Goal: Task Accomplishment & Management: Use online tool/utility

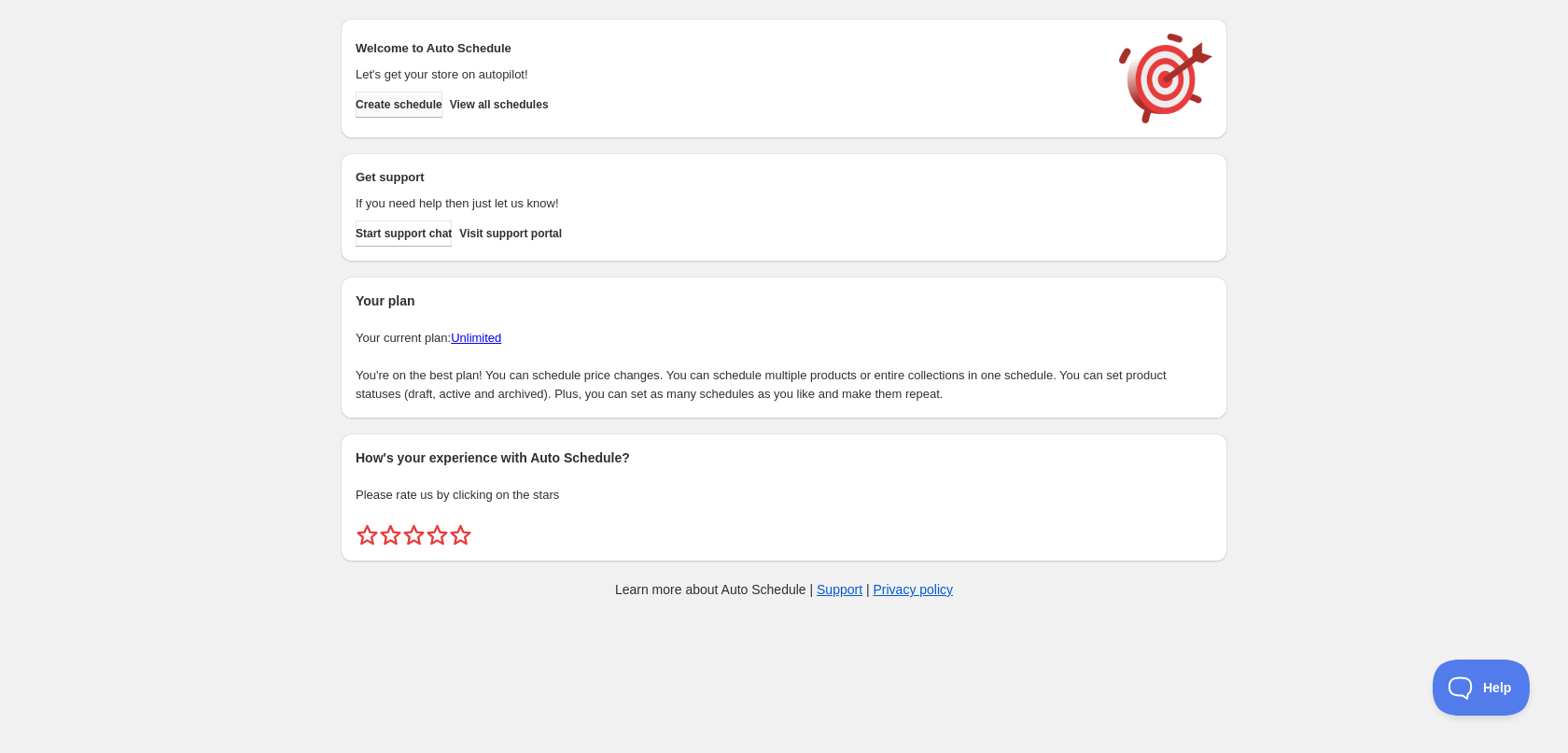
click at [394, 96] on button "Create schedule" at bounding box center [399, 105] width 87 height 26
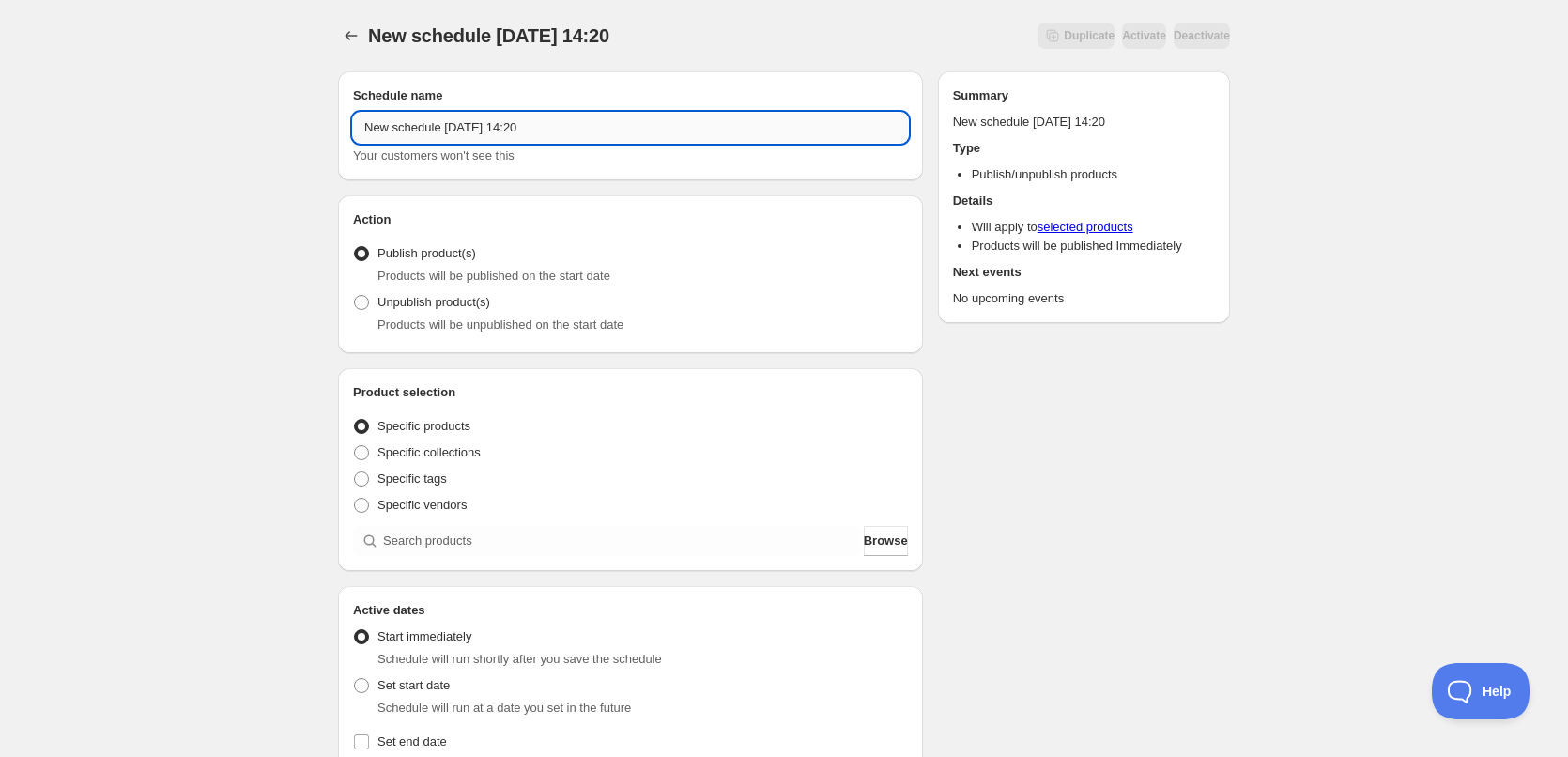
click at [598, 140] on input "New schedule [DATE] 14:20" at bounding box center [630, 128] width 555 height 30
type input "[DATE]"
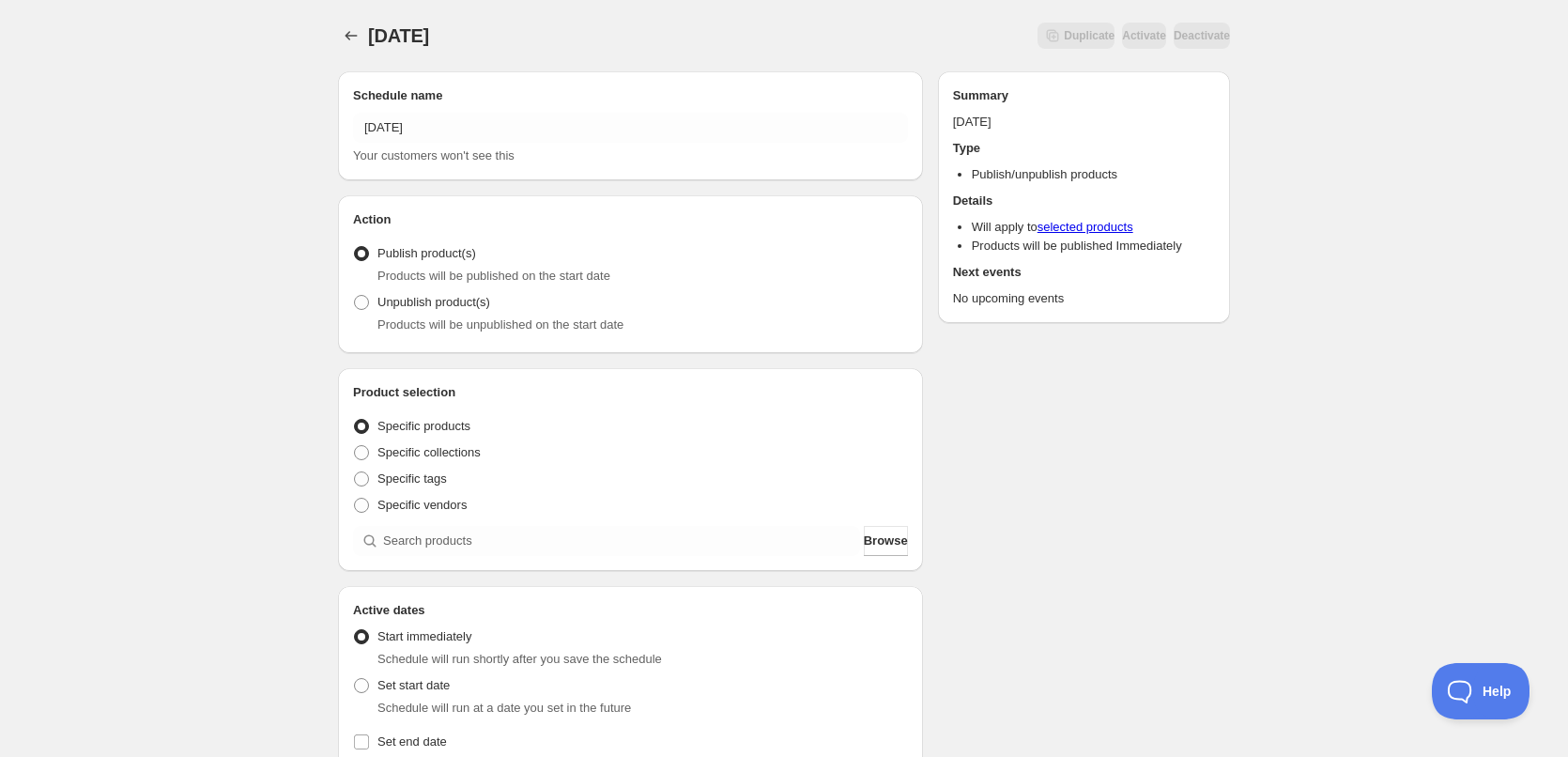
click at [263, 292] on div "[DATE]. This page is ready [DATE] Duplicate Activate Deactivate More actions Du…" at bounding box center [784, 715] width 1568 height 1431
click at [360, 479] on span at bounding box center [361, 478] width 15 height 15
click at [355, 472] on input "Specific tags" at bounding box center [354, 471] width 1 height 1
radio input "true"
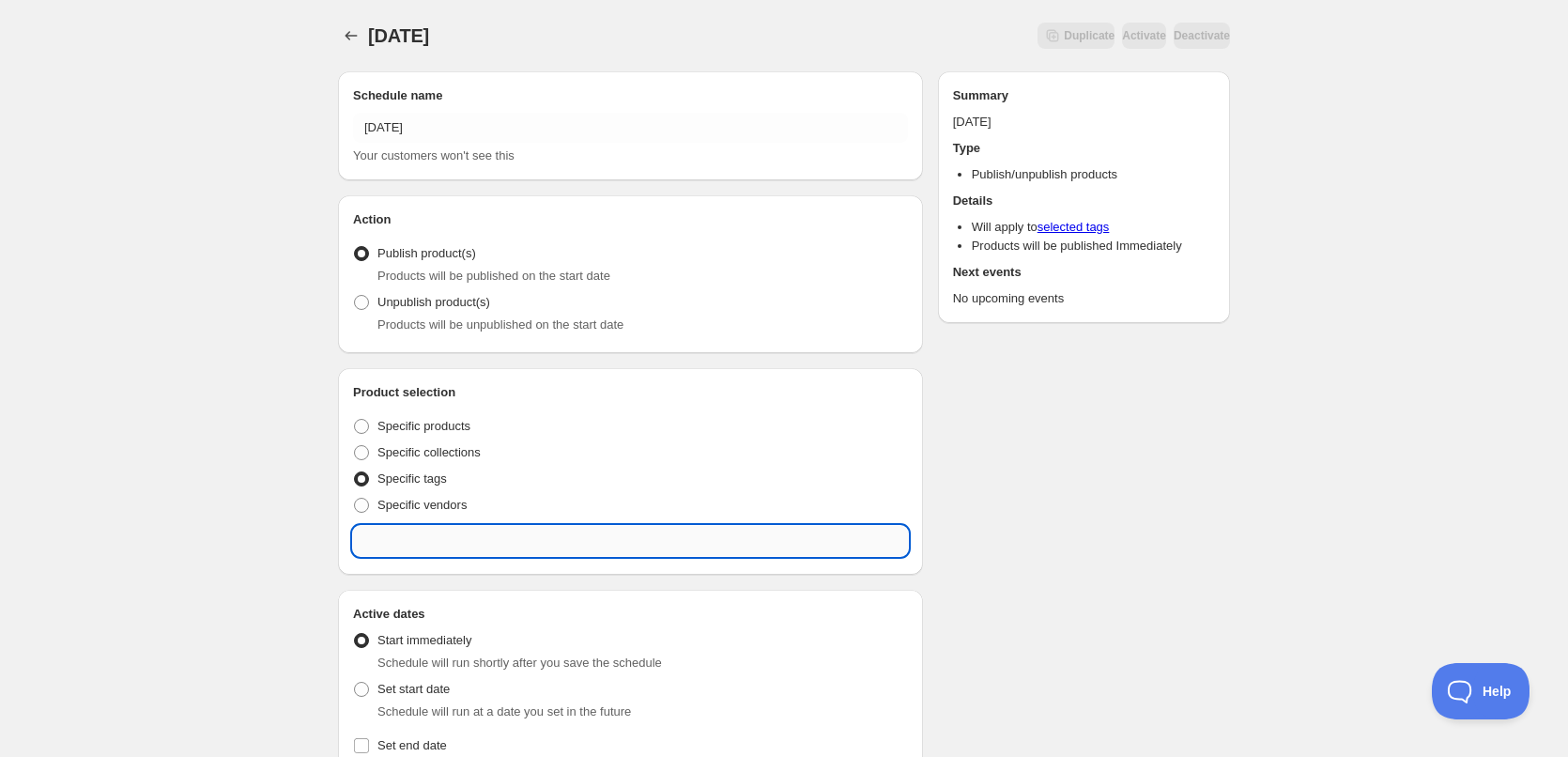
click at [448, 534] on input "text" at bounding box center [630, 541] width 555 height 30
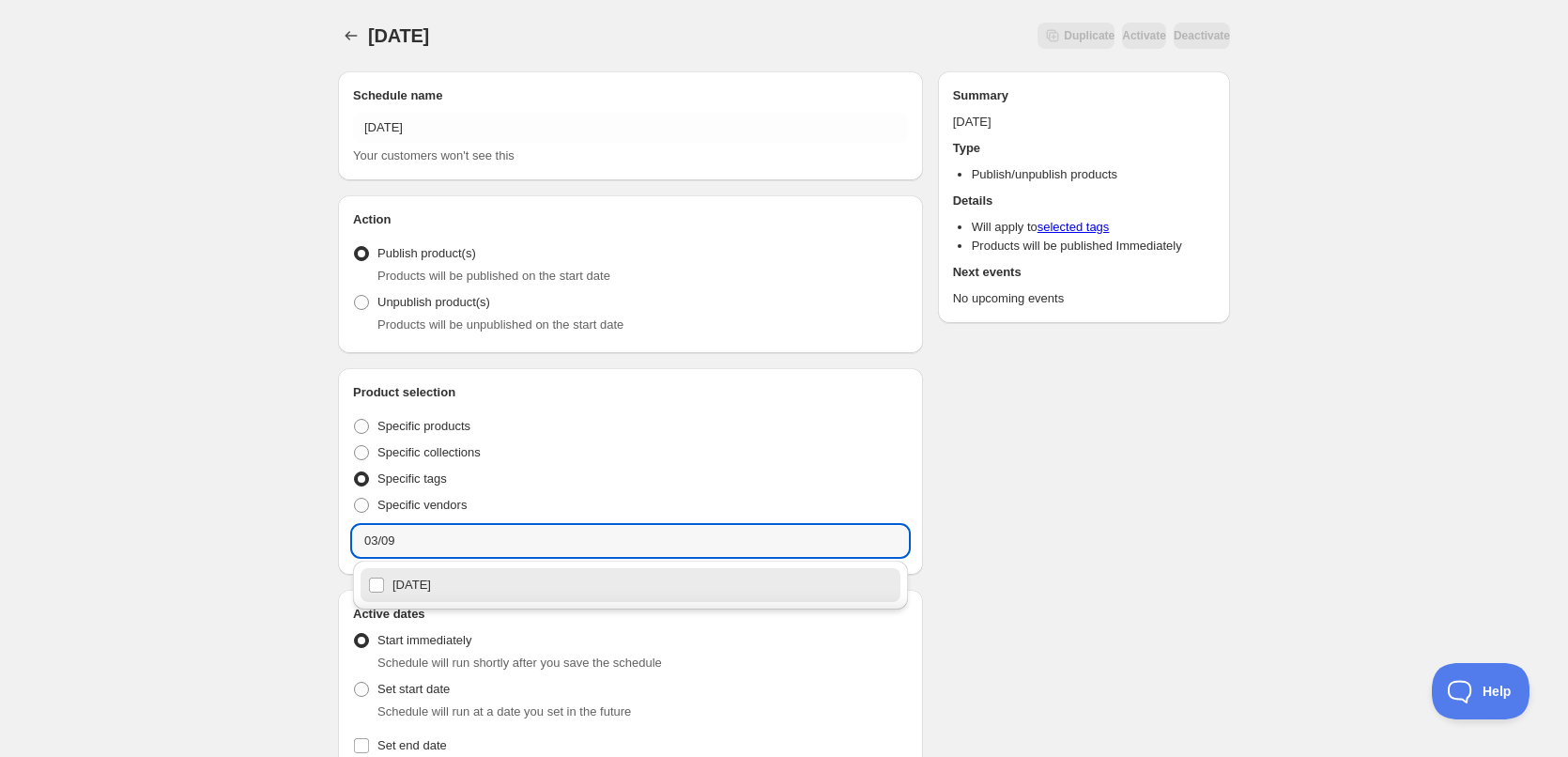
click at [434, 586] on div "[DATE]" at bounding box center [630, 584] width 525 height 26
type input "[DATE]"
checkbox input "true"
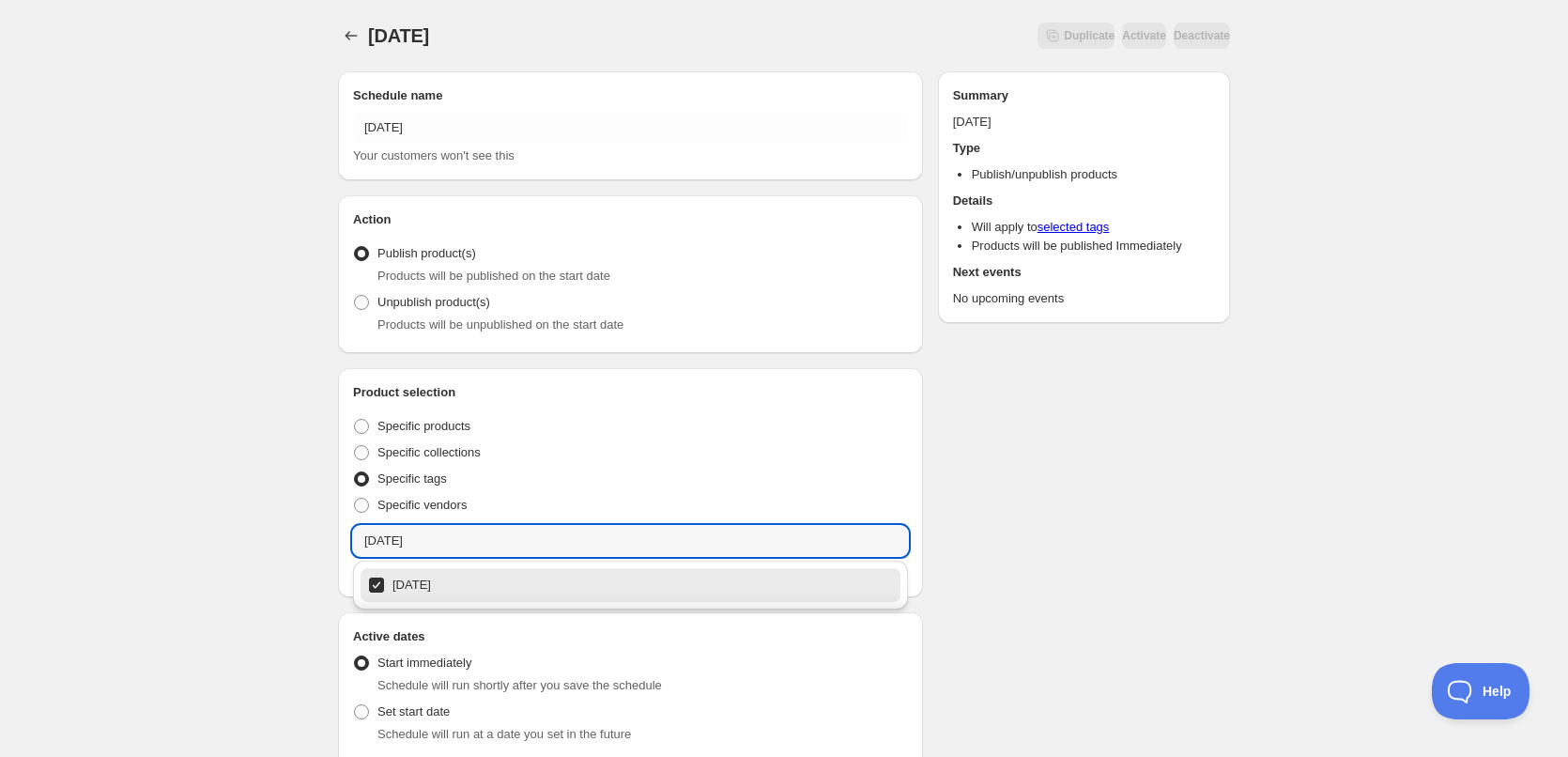
type input "[DATE]"
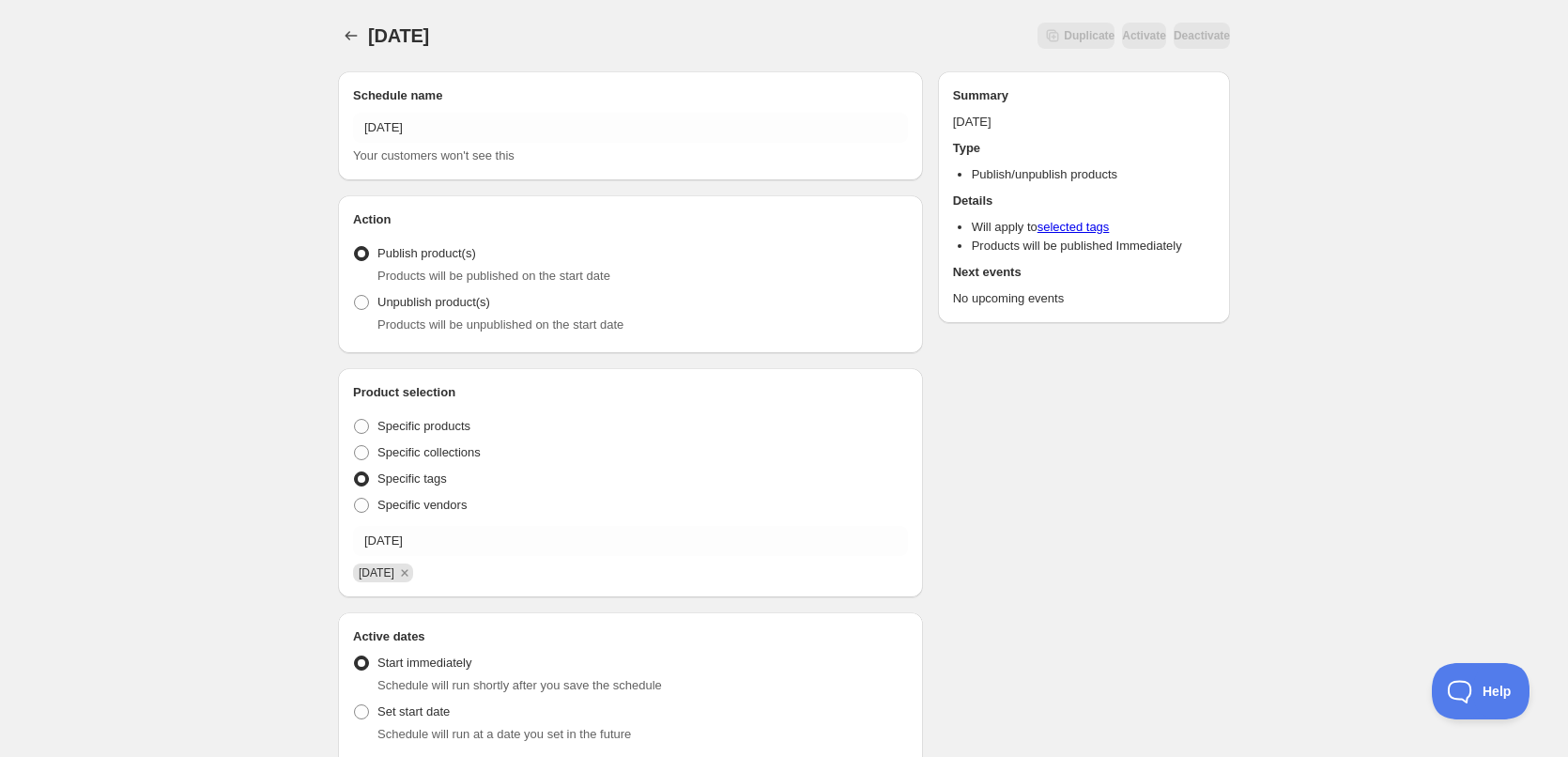
click at [178, 401] on div "[DATE]. This page is ready [DATE] Duplicate Activate Deactivate More actions Du…" at bounding box center [784, 728] width 1568 height 1456
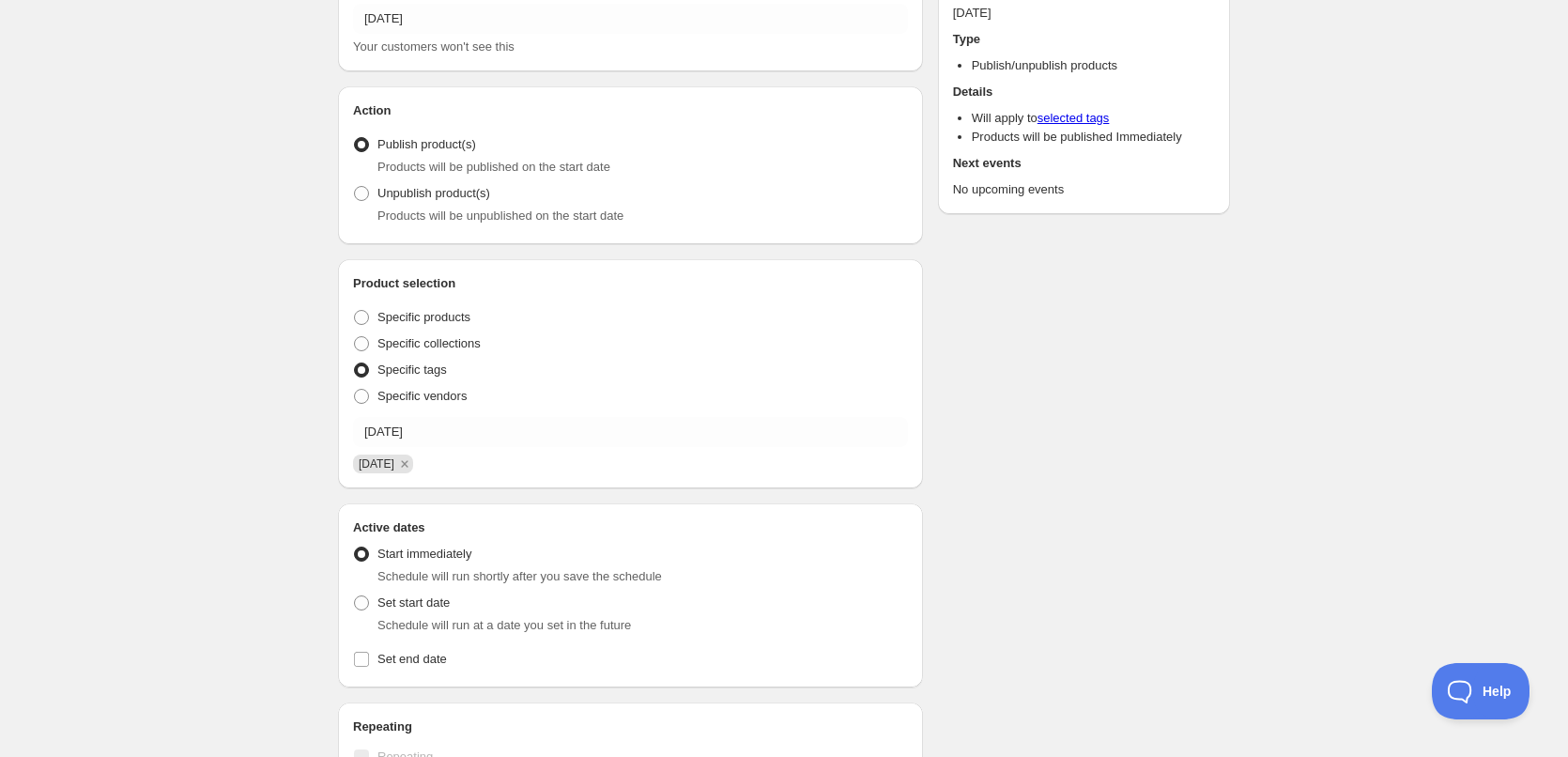
scroll to position [282, 0]
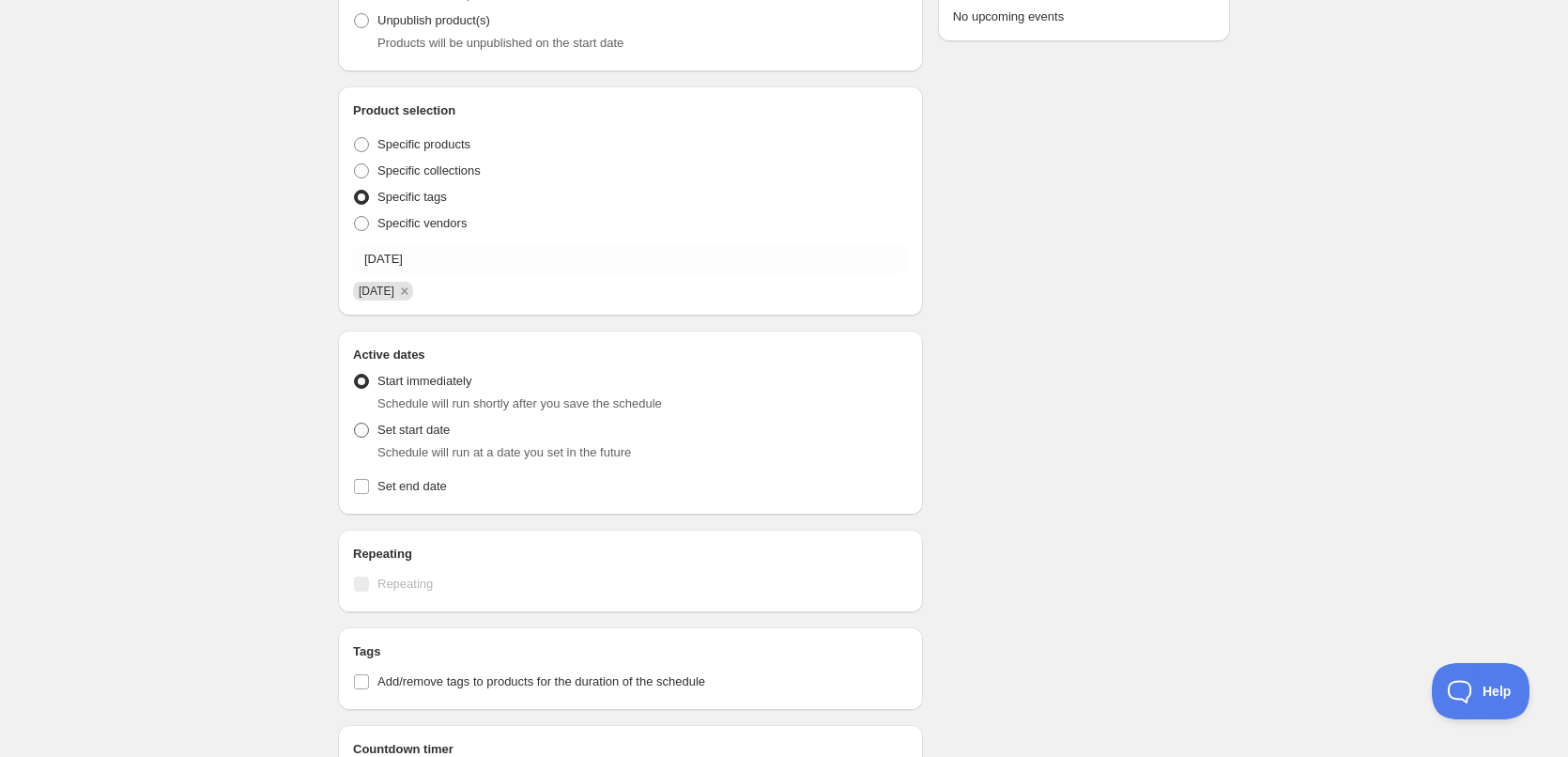
click at [364, 430] on span at bounding box center [361, 430] width 15 height 15
click at [355, 424] on input "Set start date" at bounding box center [354, 423] width 1 height 1
radio input "true"
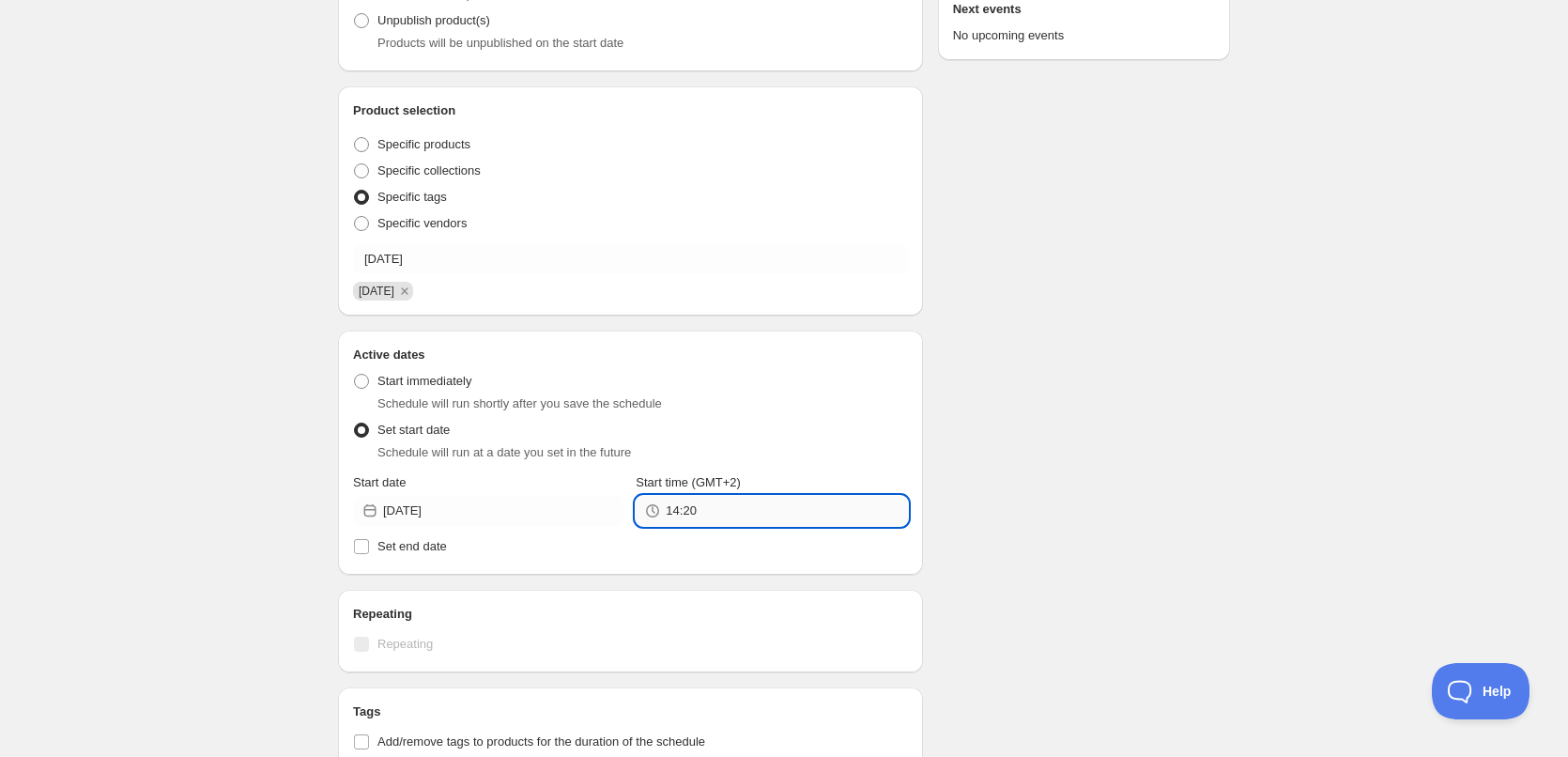
click at [740, 514] on input "14:20" at bounding box center [786, 511] width 241 height 30
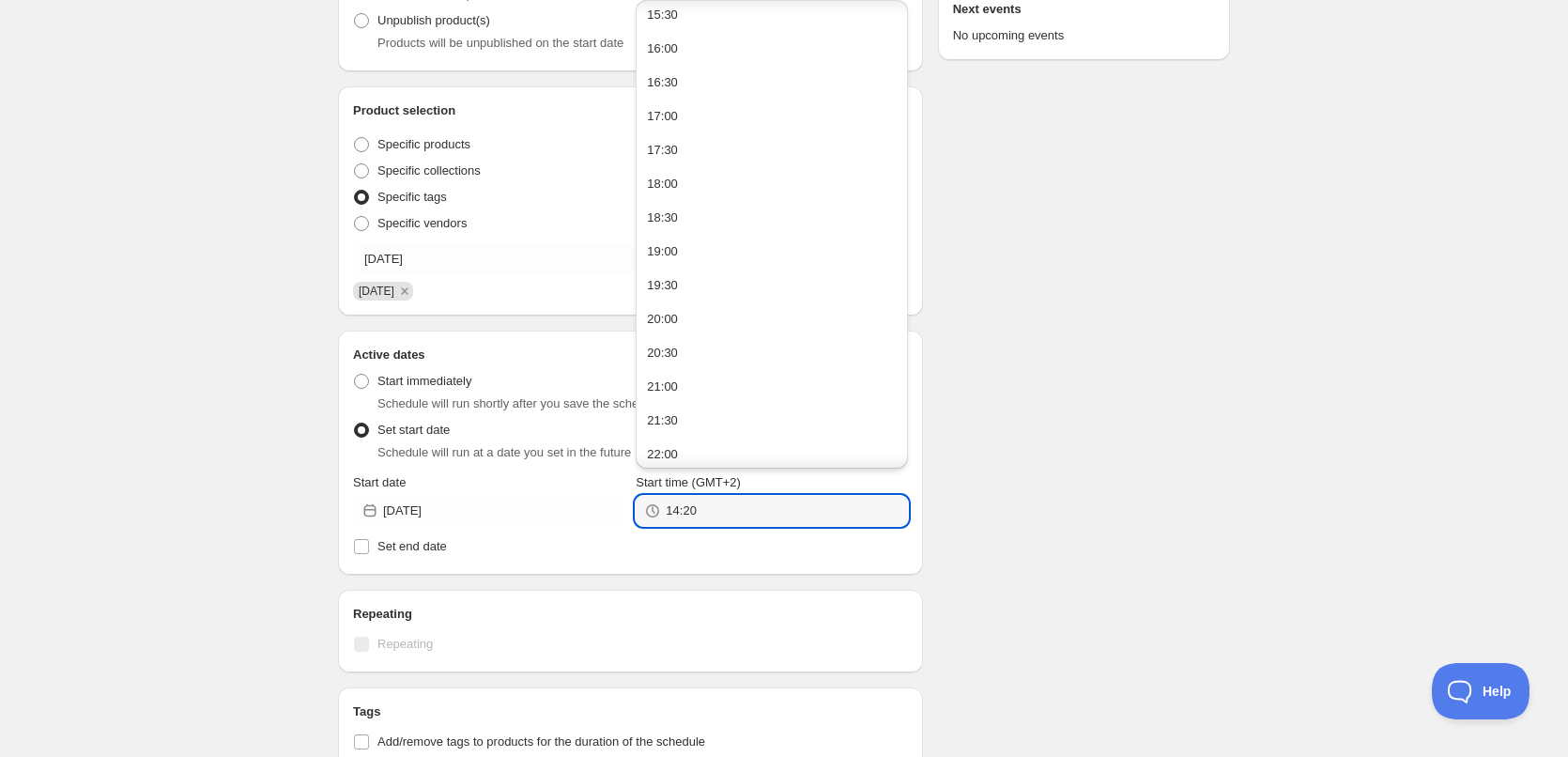
scroll to position [215, 0]
click at [680, 347] on button "22:00" at bounding box center [771, 346] width 260 height 30
type input "22:00"
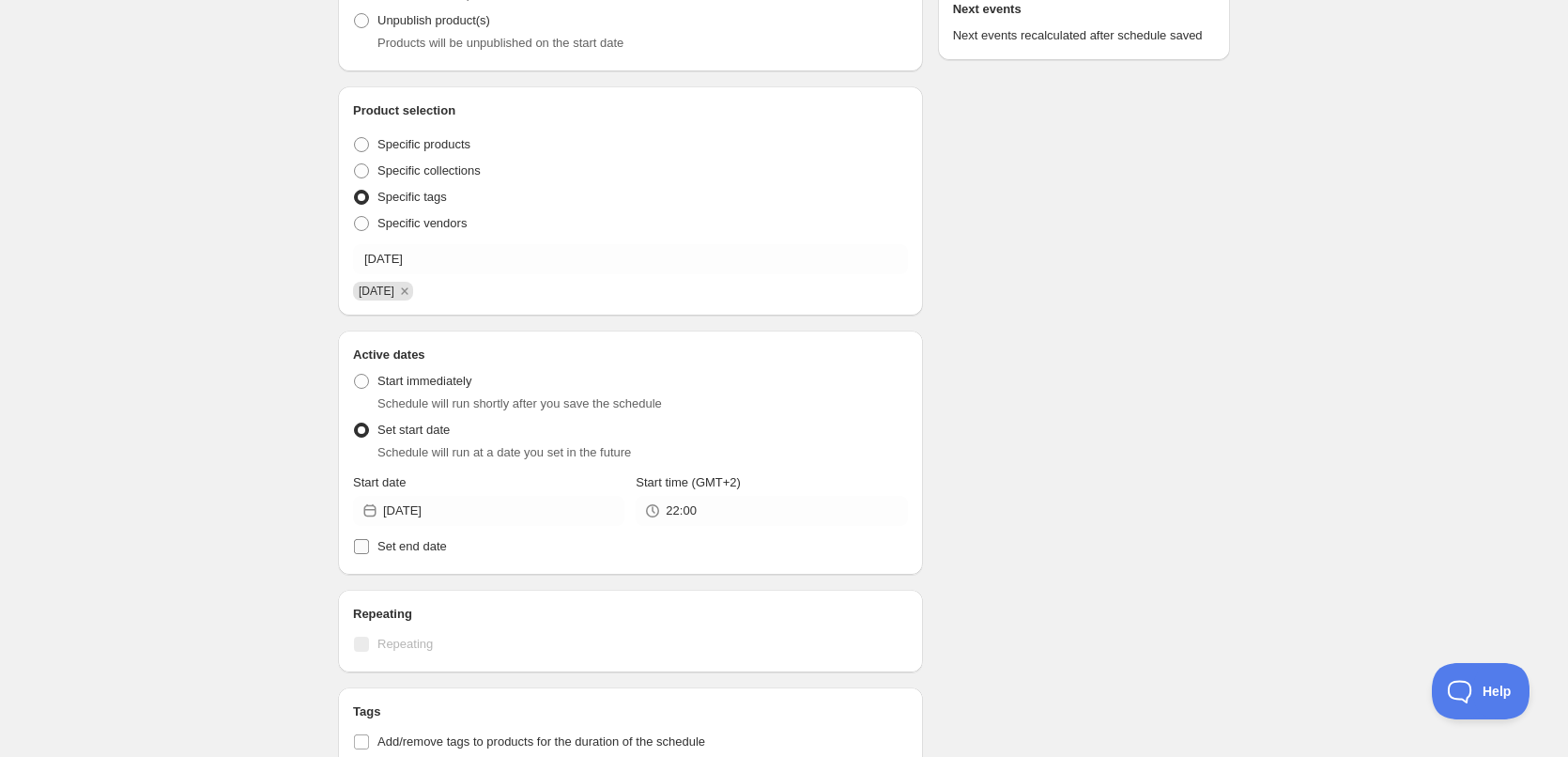
click at [358, 546] on input "Set end date" at bounding box center [361, 546] width 15 height 15
checkbox input "true"
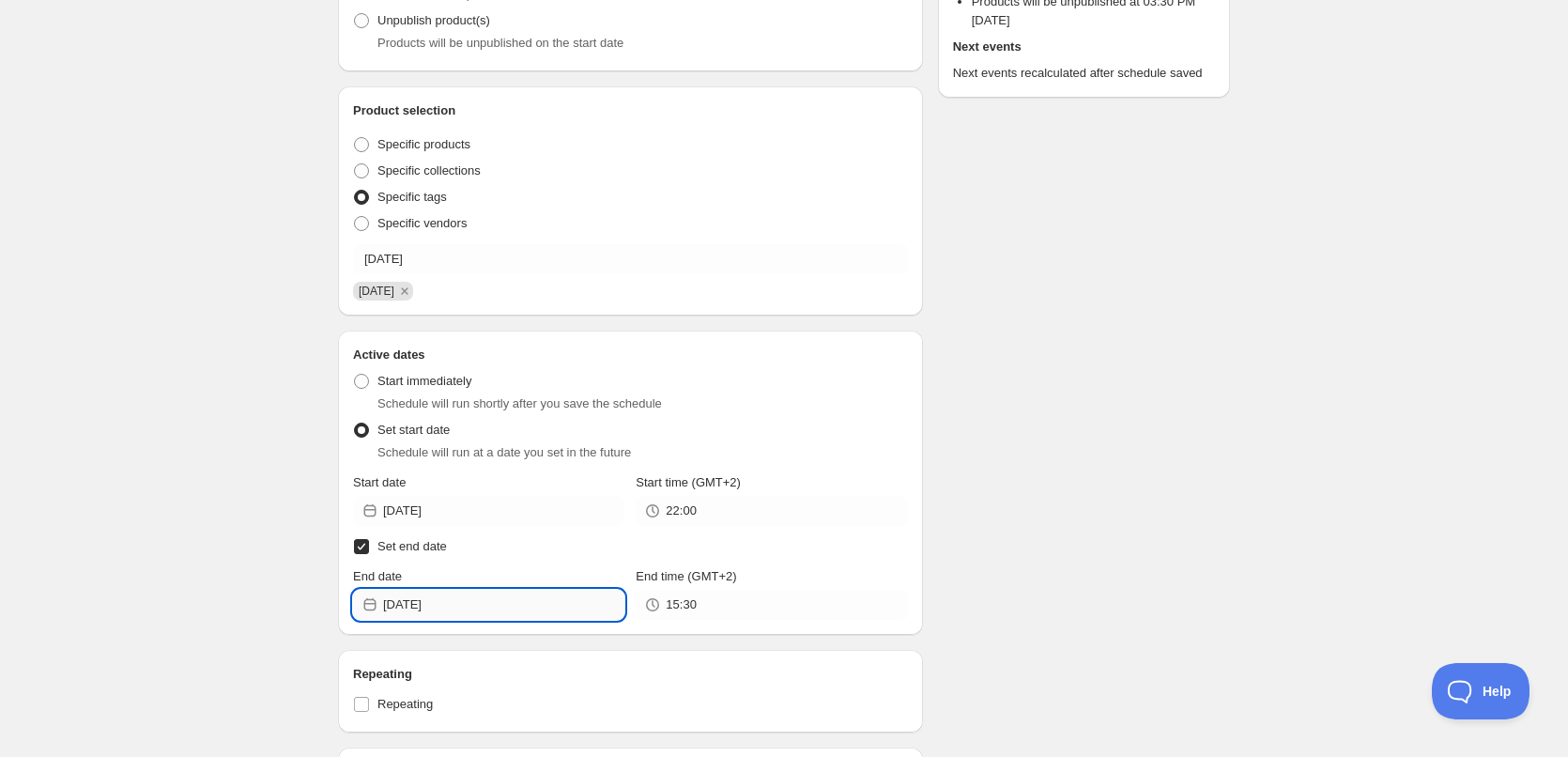
click at [479, 601] on input "[DATE]" at bounding box center [503, 604] width 241 height 30
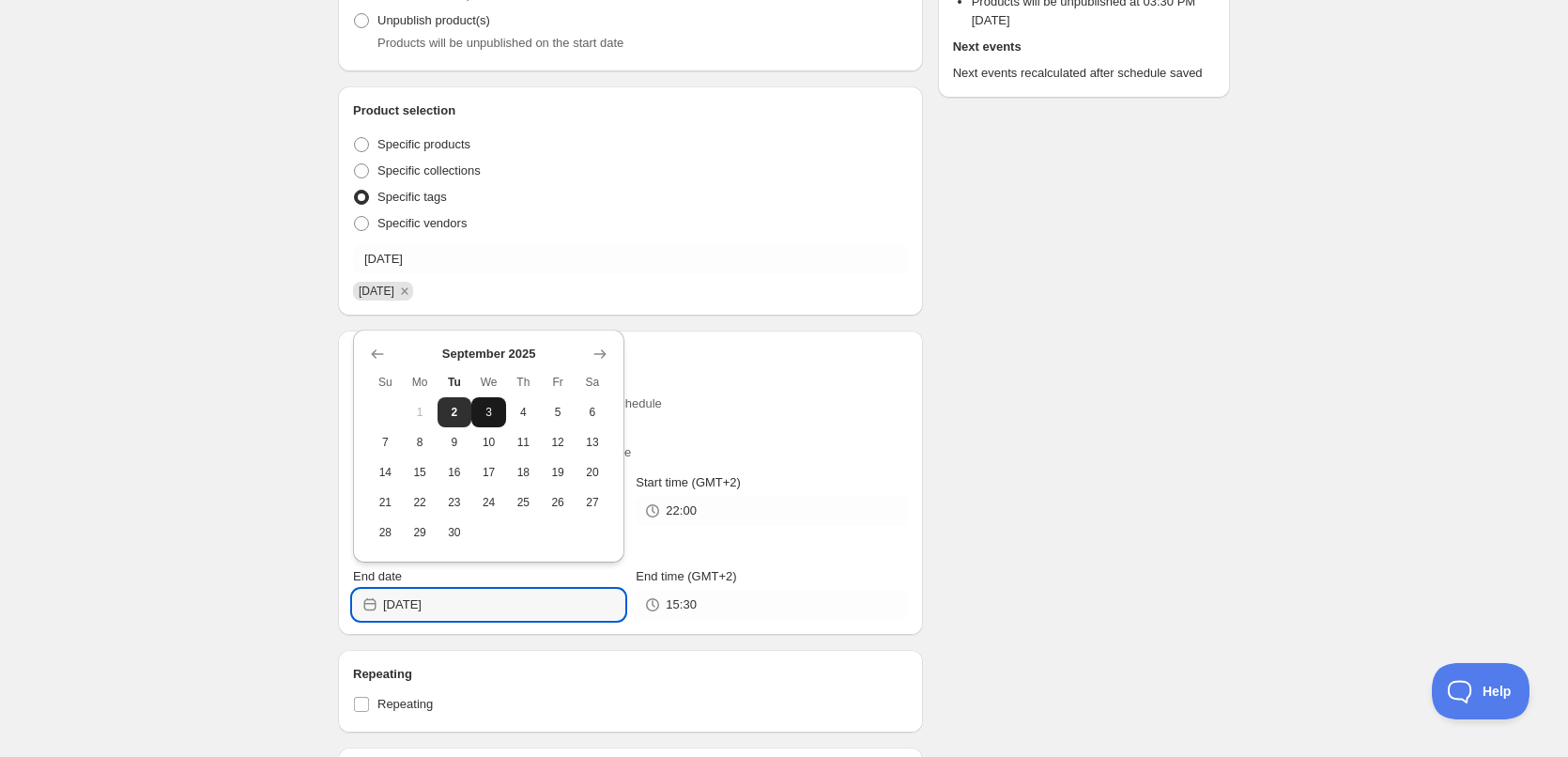
click at [486, 410] on span "3" at bounding box center [489, 412] width 20 height 15
type input "[DATE]"
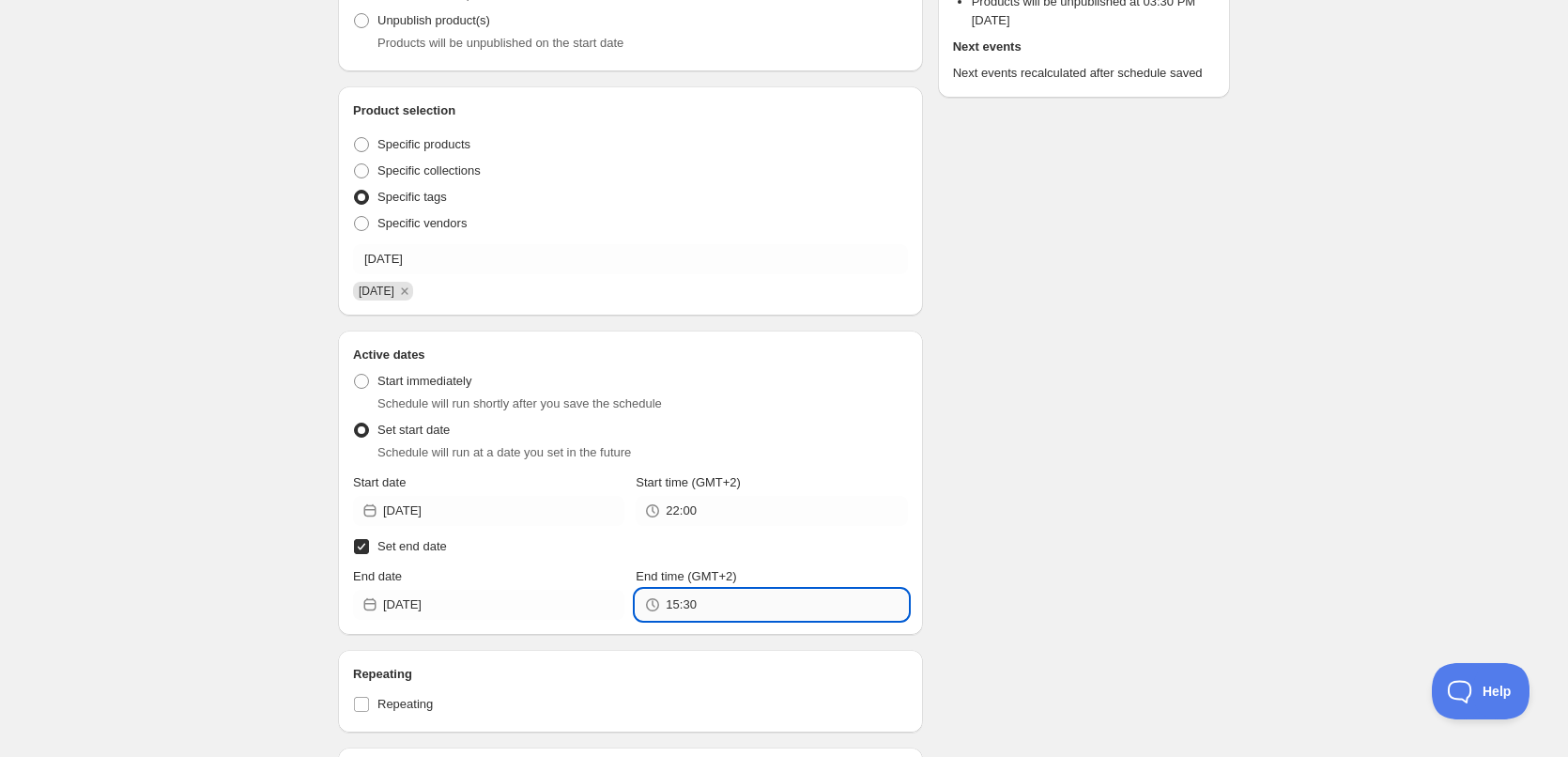
click at [705, 597] on input "15:30" at bounding box center [786, 604] width 241 height 30
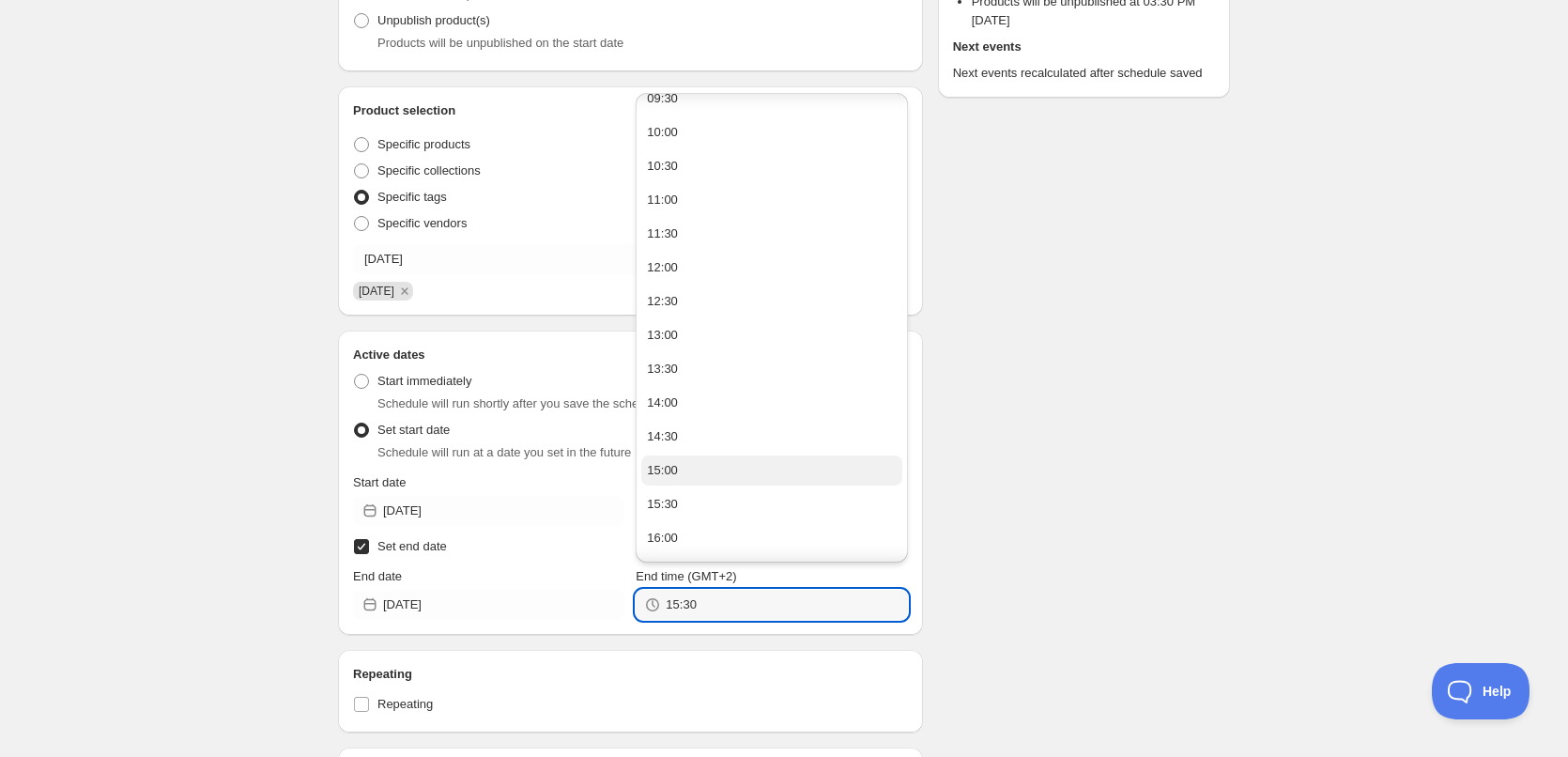
scroll to position [1160, 0]
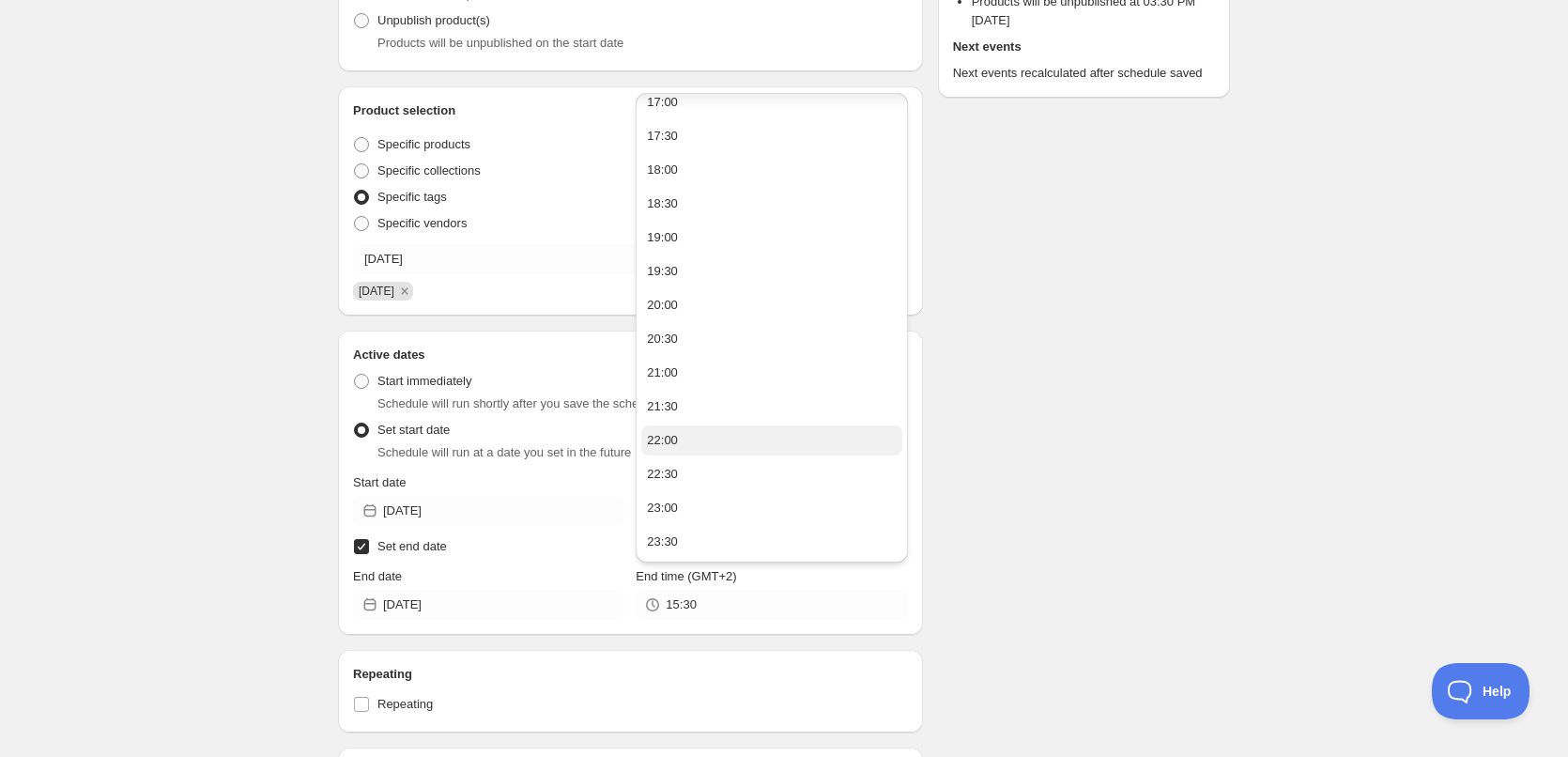
click at [691, 441] on button "22:00" at bounding box center [771, 441] width 260 height 30
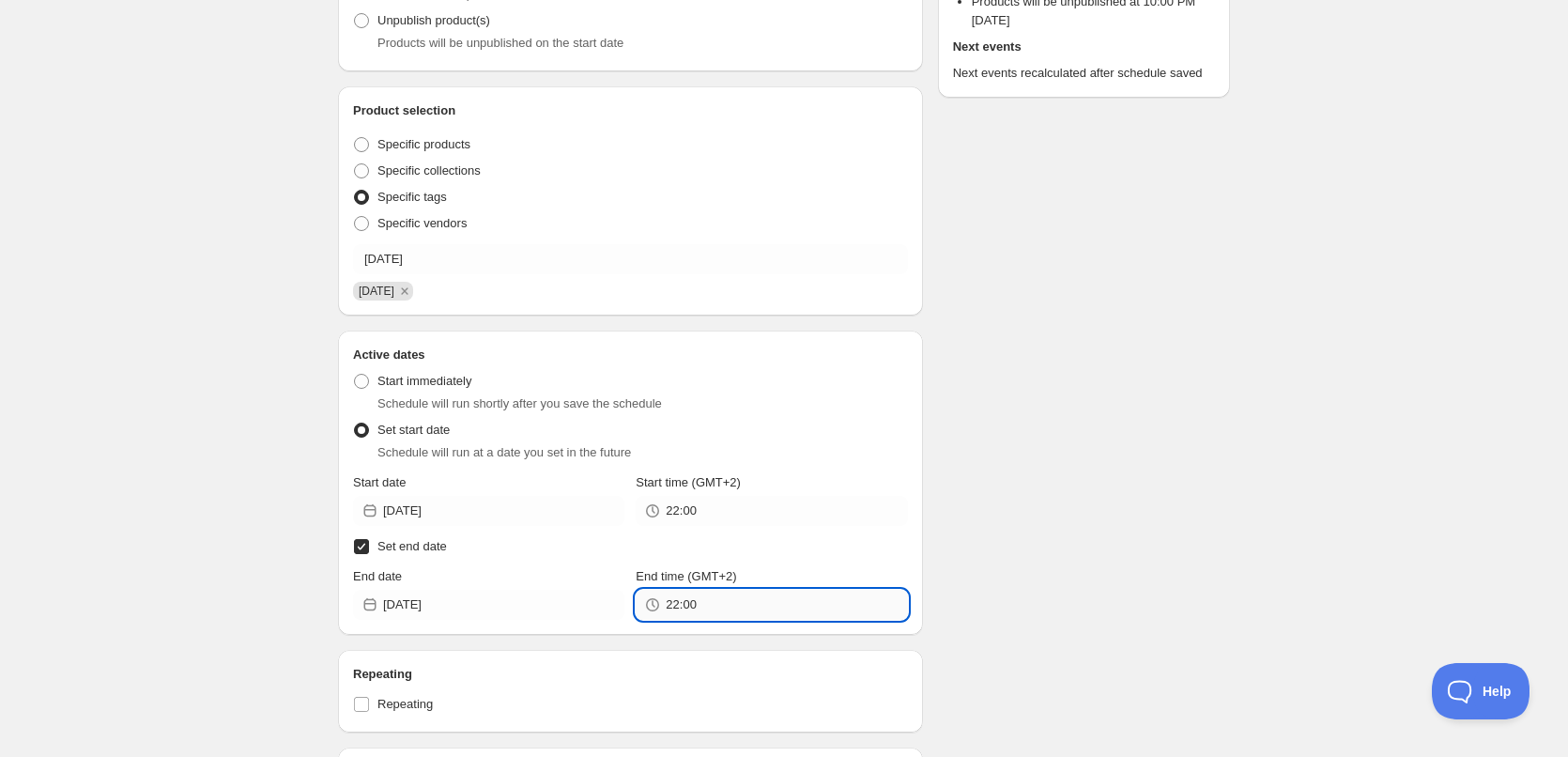
click at [688, 607] on input "22:00" at bounding box center [786, 604] width 241 height 30
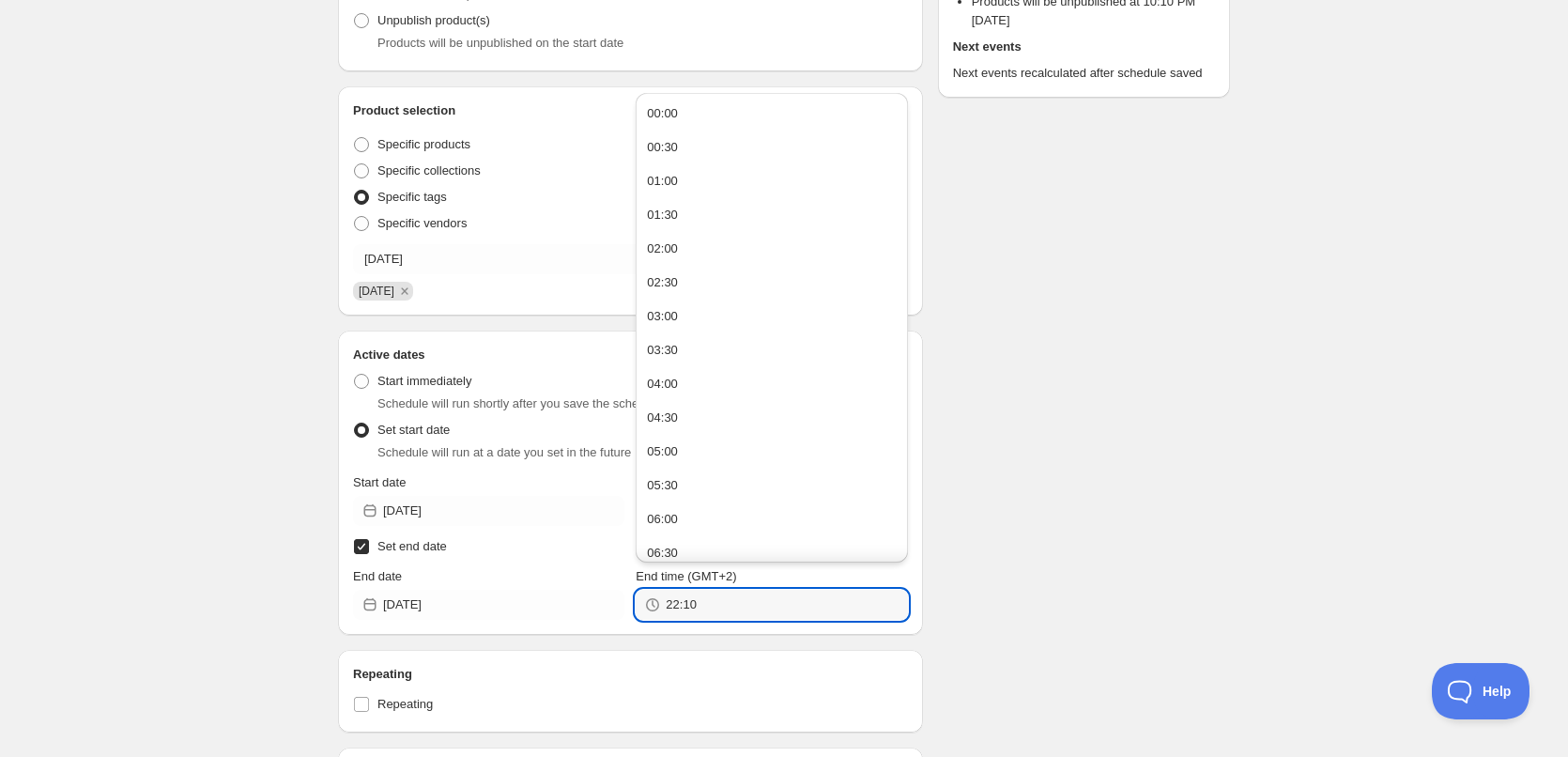
type input "22:10"
click at [1187, 484] on div "Schedule name [DATE] Your customers won't see this Action Action Publish produc…" at bounding box center [776, 562] width 907 height 1574
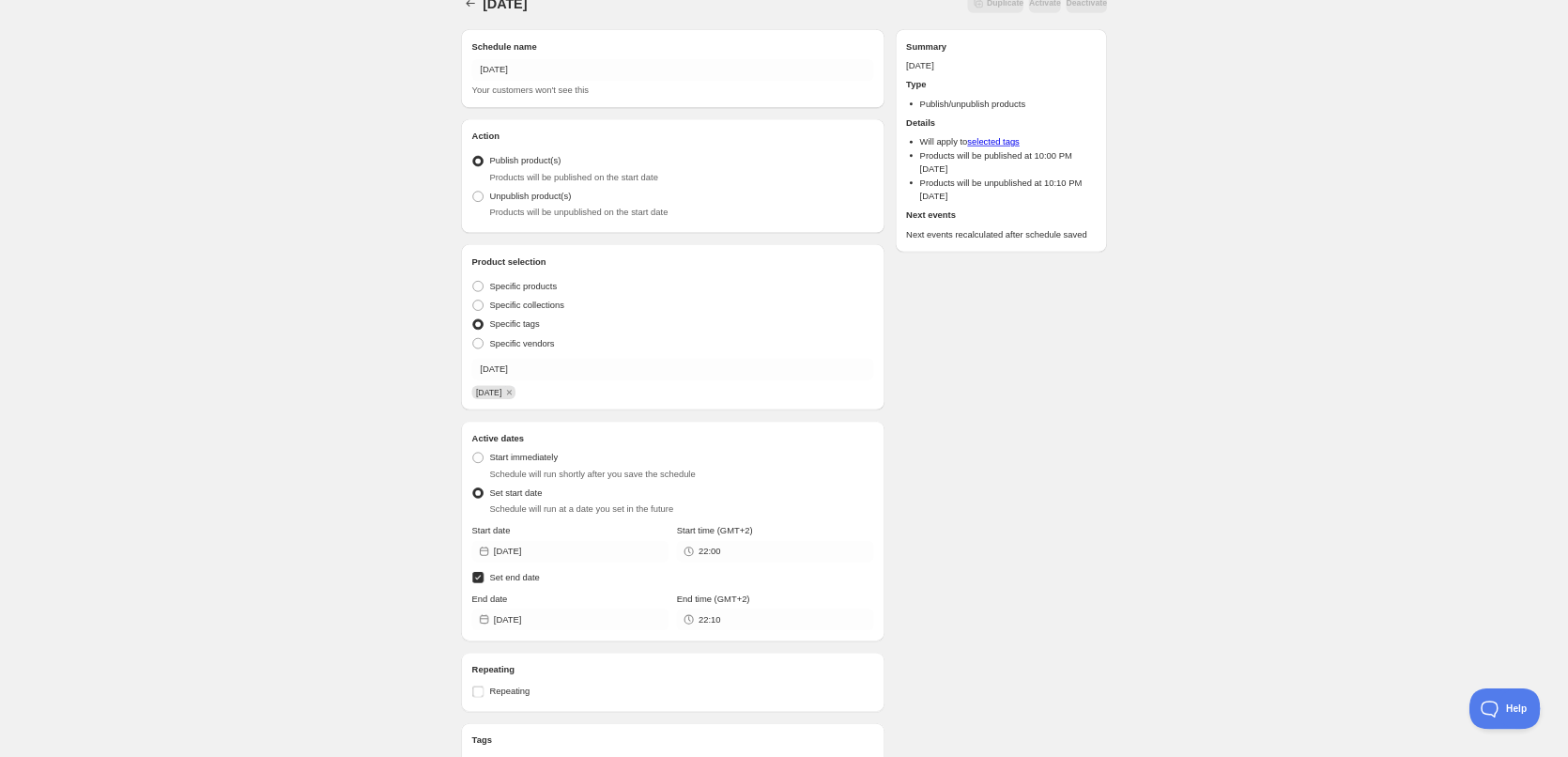
scroll to position [0, 0]
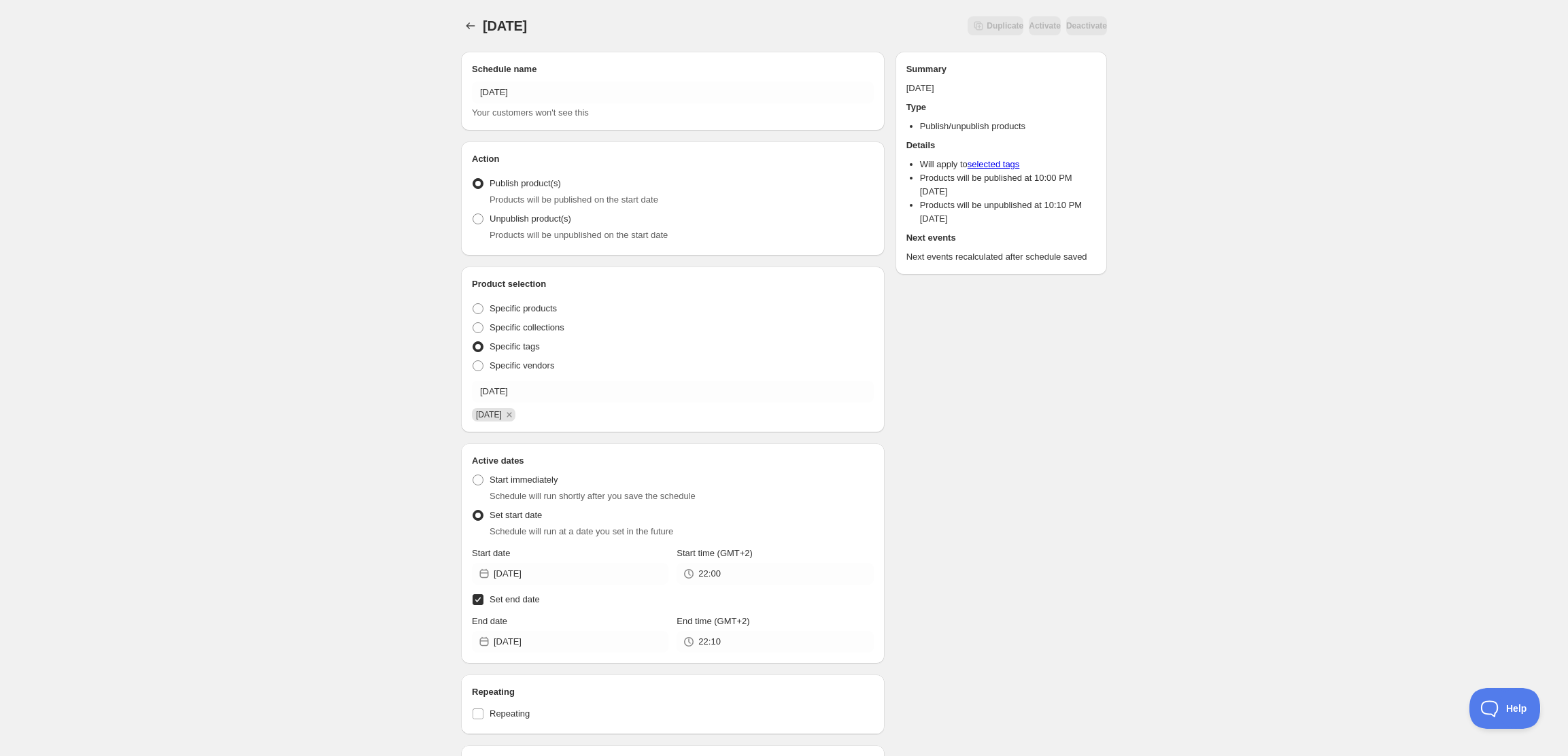
click at [994, 428] on div "Schedule name [DATE] Your customers won't see this Action Action Publish produc…" at bounding box center [778, 611] width 657 height 1140
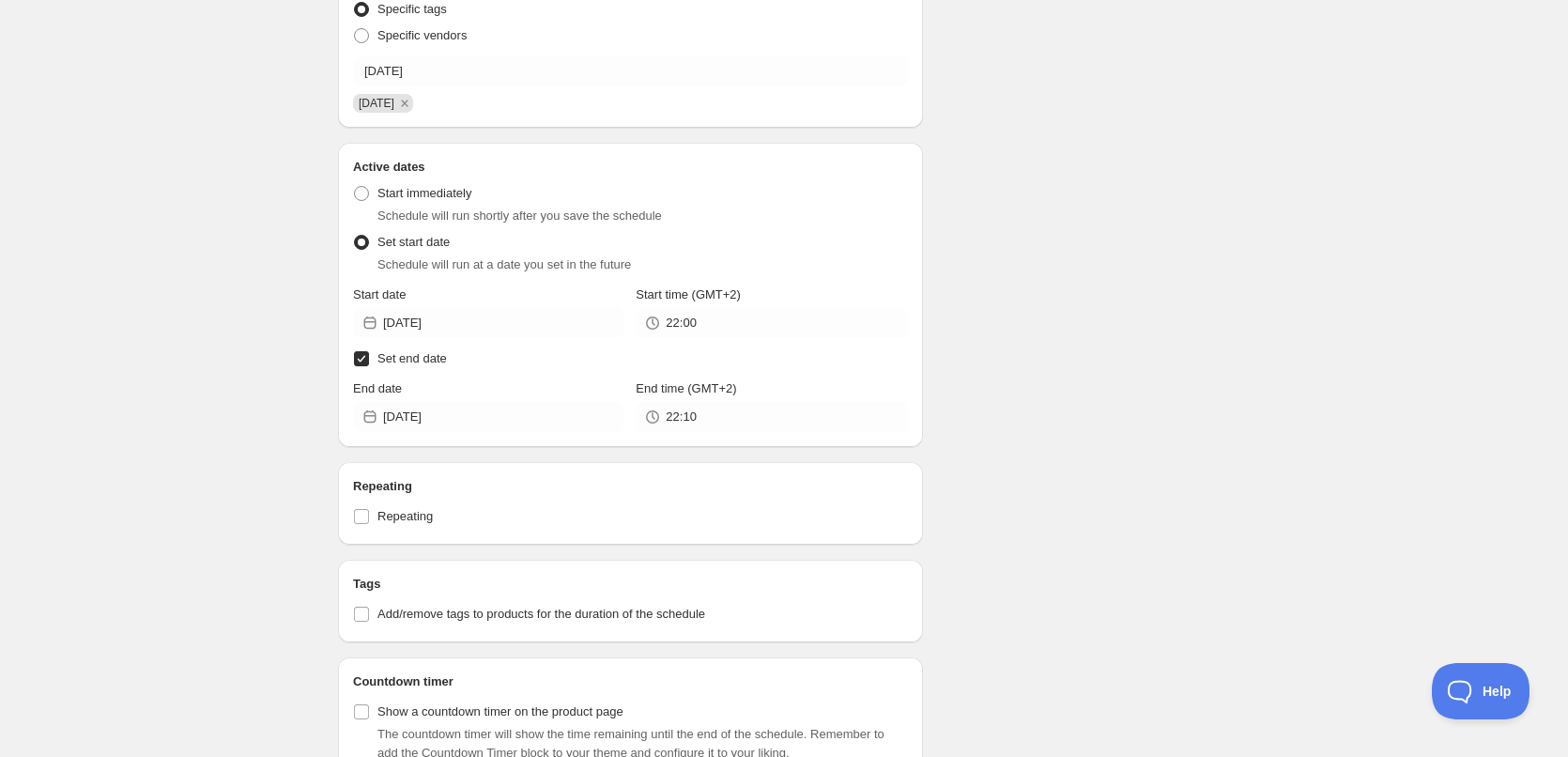
scroll to position [909, 0]
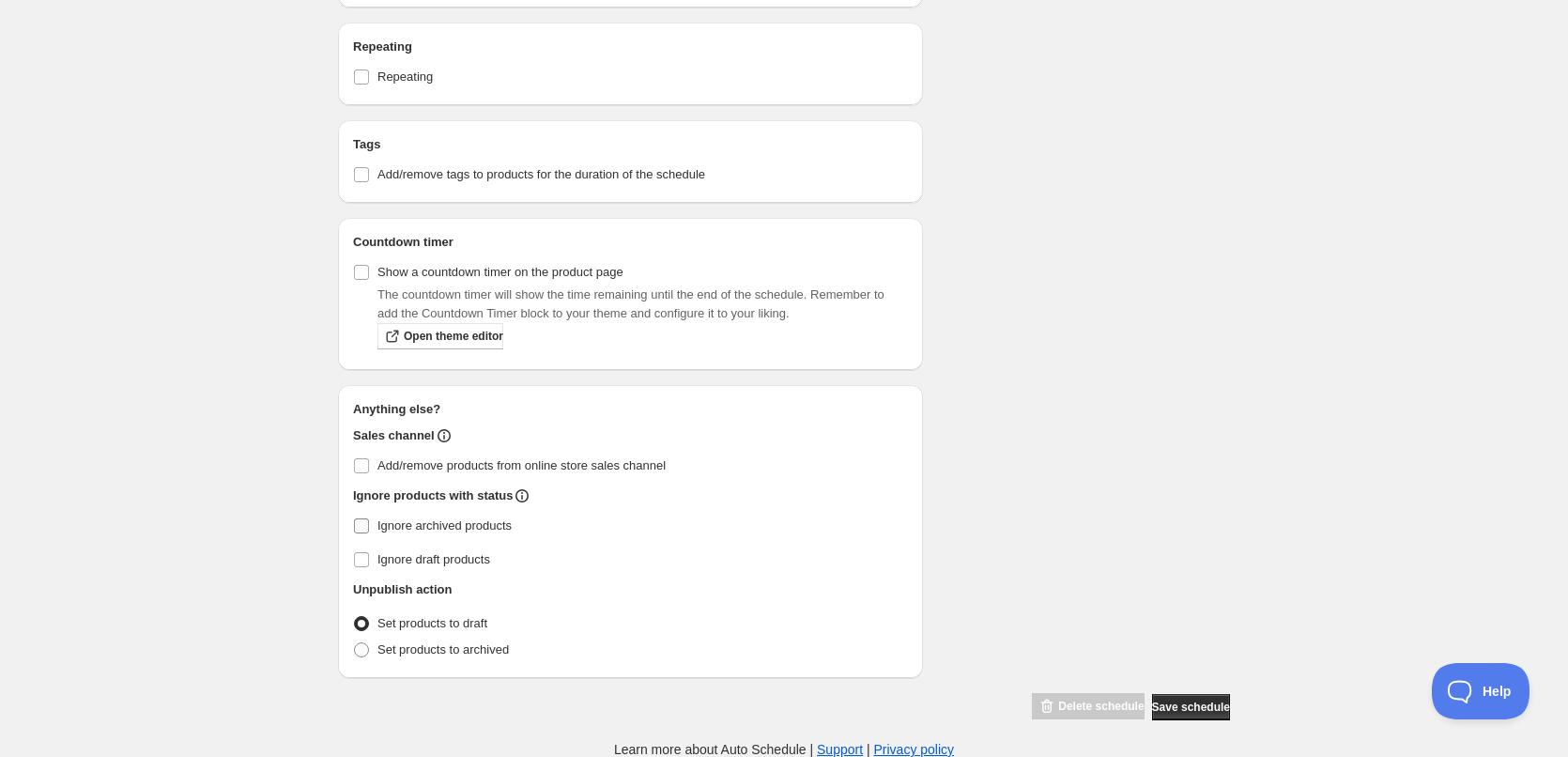
click at [358, 527] on input "Ignore archived products" at bounding box center [361, 525] width 15 height 15
checkbox input "true"
click at [366, 649] on span at bounding box center [361, 649] width 15 height 15
click at [355, 643] on input "Set products to archived" at bounding box center [354, 642] width 1 height 1
radio input "true"
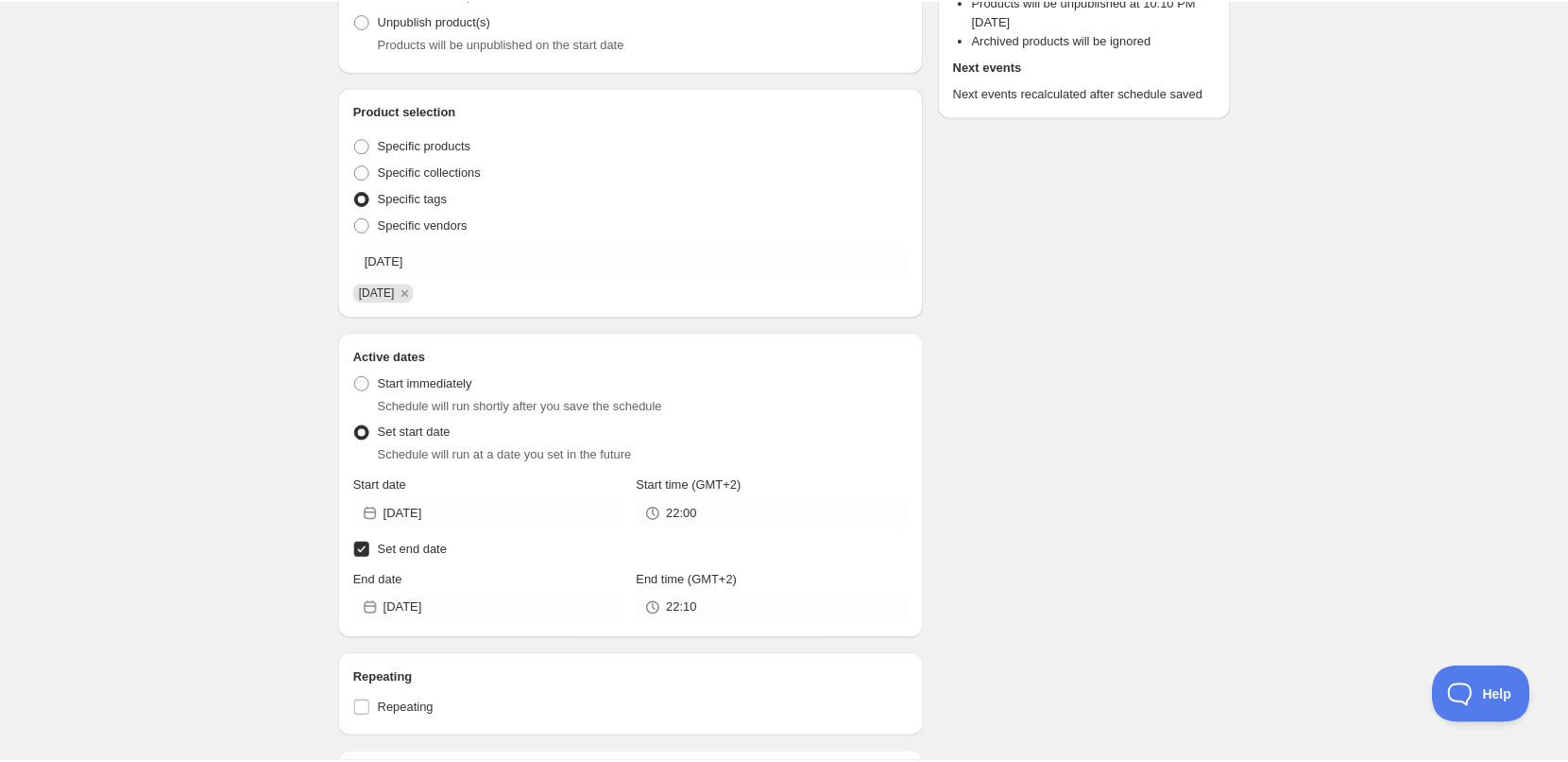
scroll to position [0, 0]
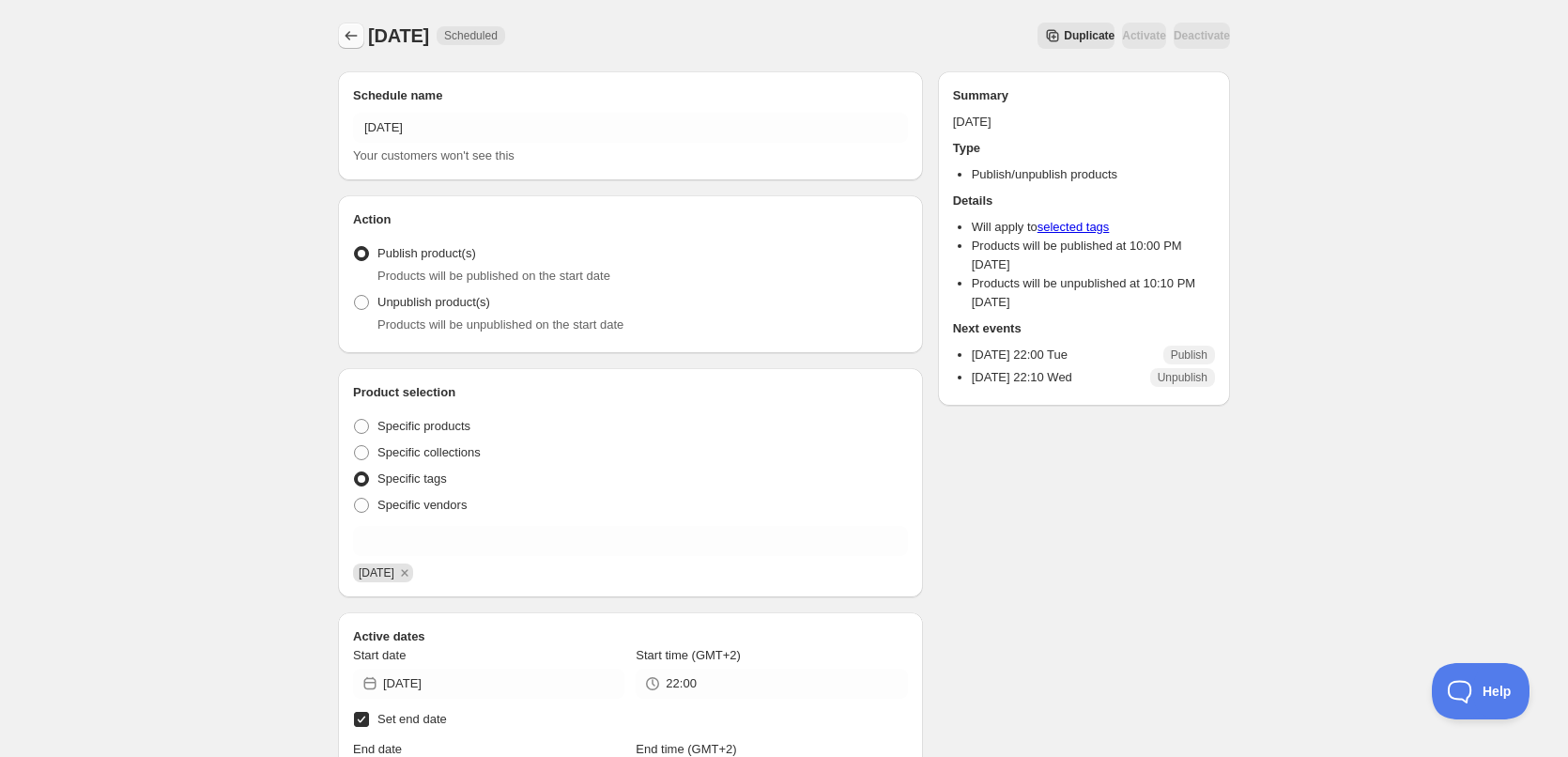
click at [355, 40] on icon "Schedules" at bounding box center [350, 35] width 19 height 19
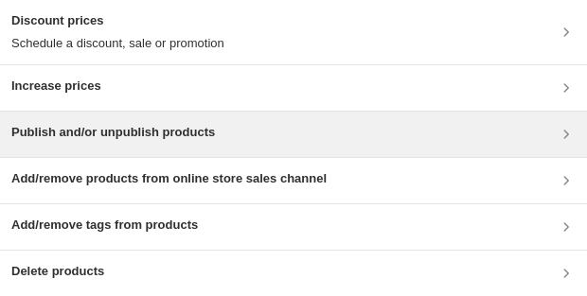
click at [150, 60] on h3 "Publish and/or unpublish products" at bounding box center [112, 132] width 203 height 19
